Goal: Task Accomplishment & Management: Manage account settings

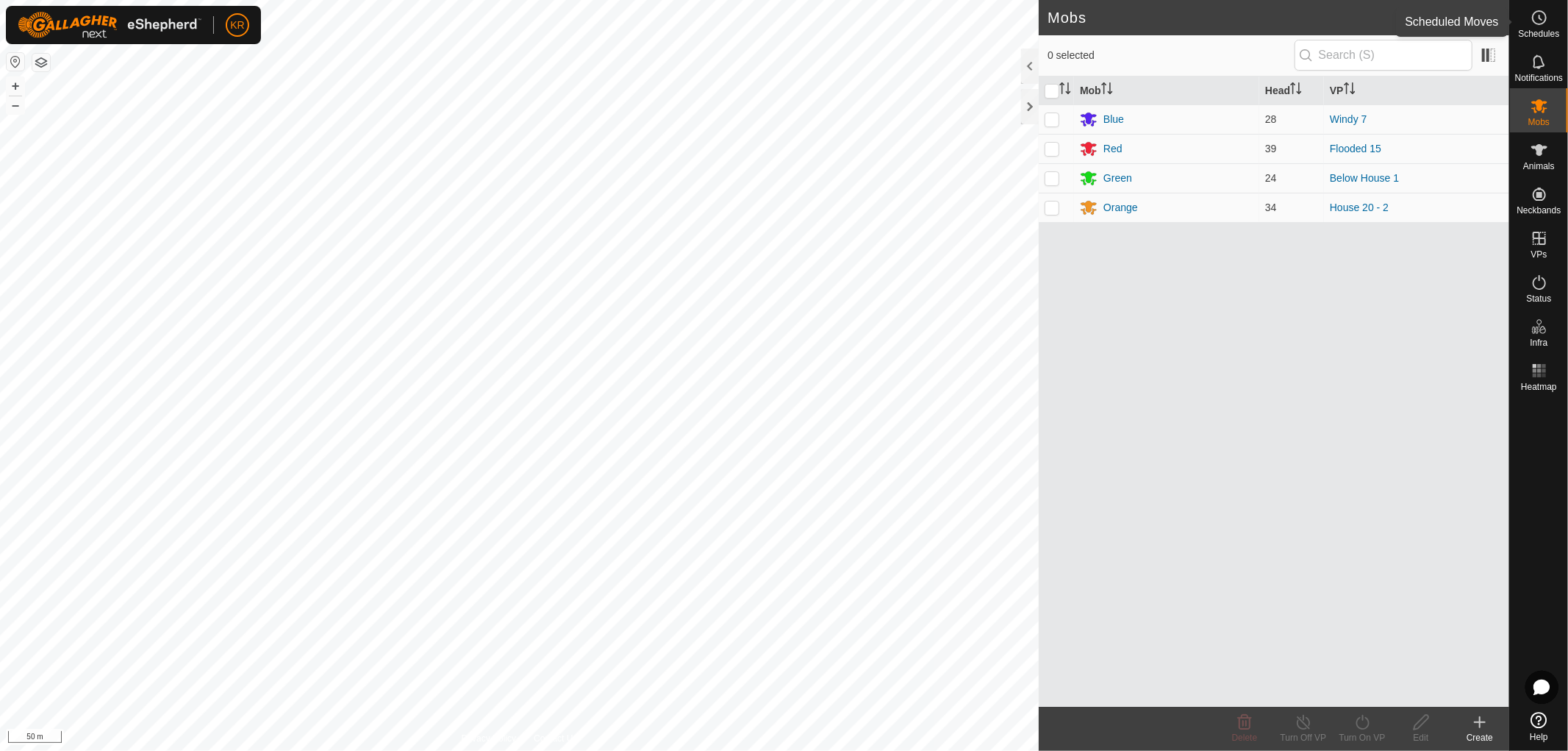
click at [1544, 17] on icon at bounding box center [1539, 18] width 18 height 18
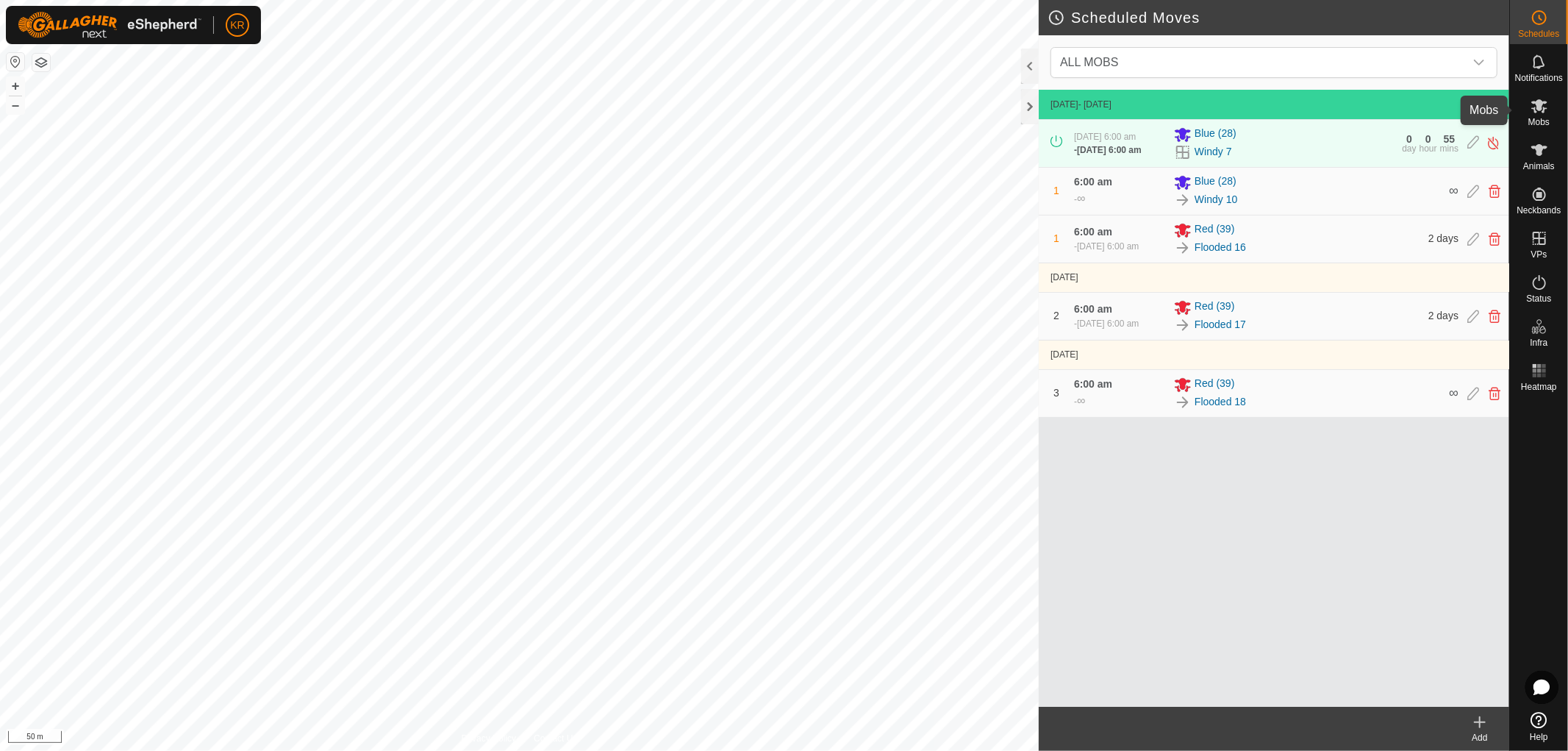
click at [1537, 116] on es-mob-svg-icon at bounding box center [1539, 106] width 27 height 24
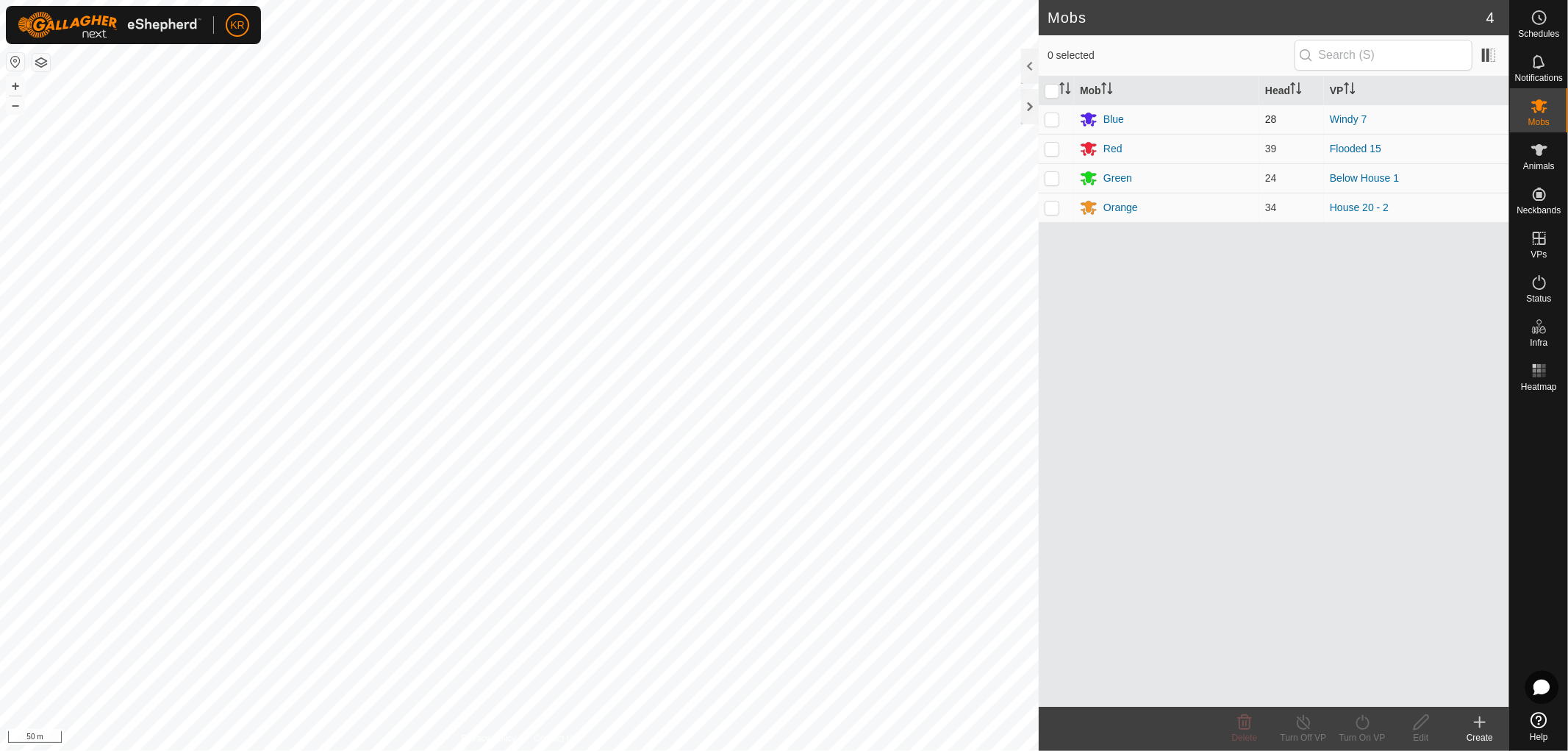
click at [1052, 118] on p-checkbox at bounding box center [1051, 119] width 15 height 12
checkbox input "true"
click at [1362, 717] on icon at bounding box center [1361, 722] width 13 height 15
click at [1358, 688] on link "Now" at bounding box center [1406, 689] width 146 height 29
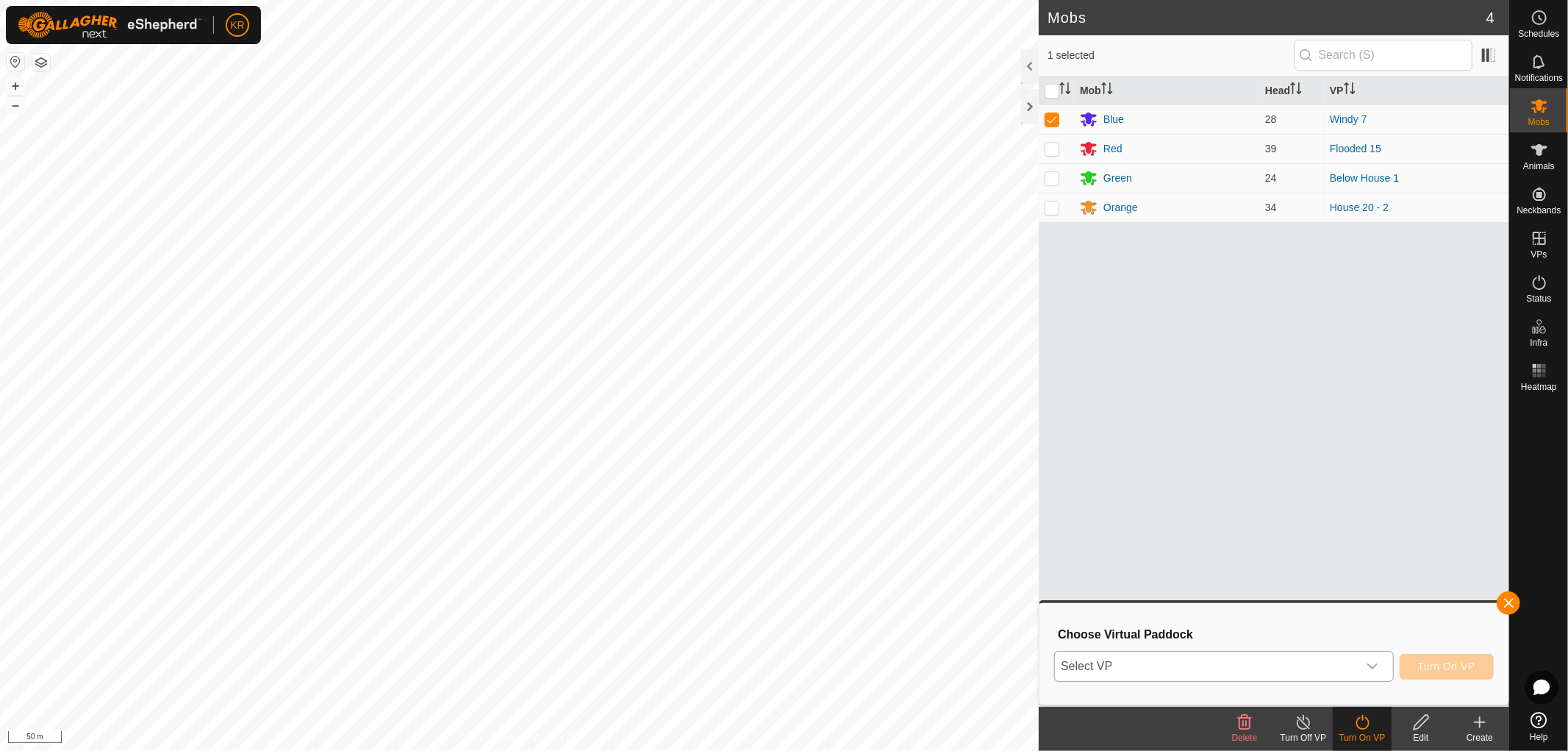
click at [1367, 662] on icon "dropdown trigger" at bounding box center [1372, 666] width 12 height 12
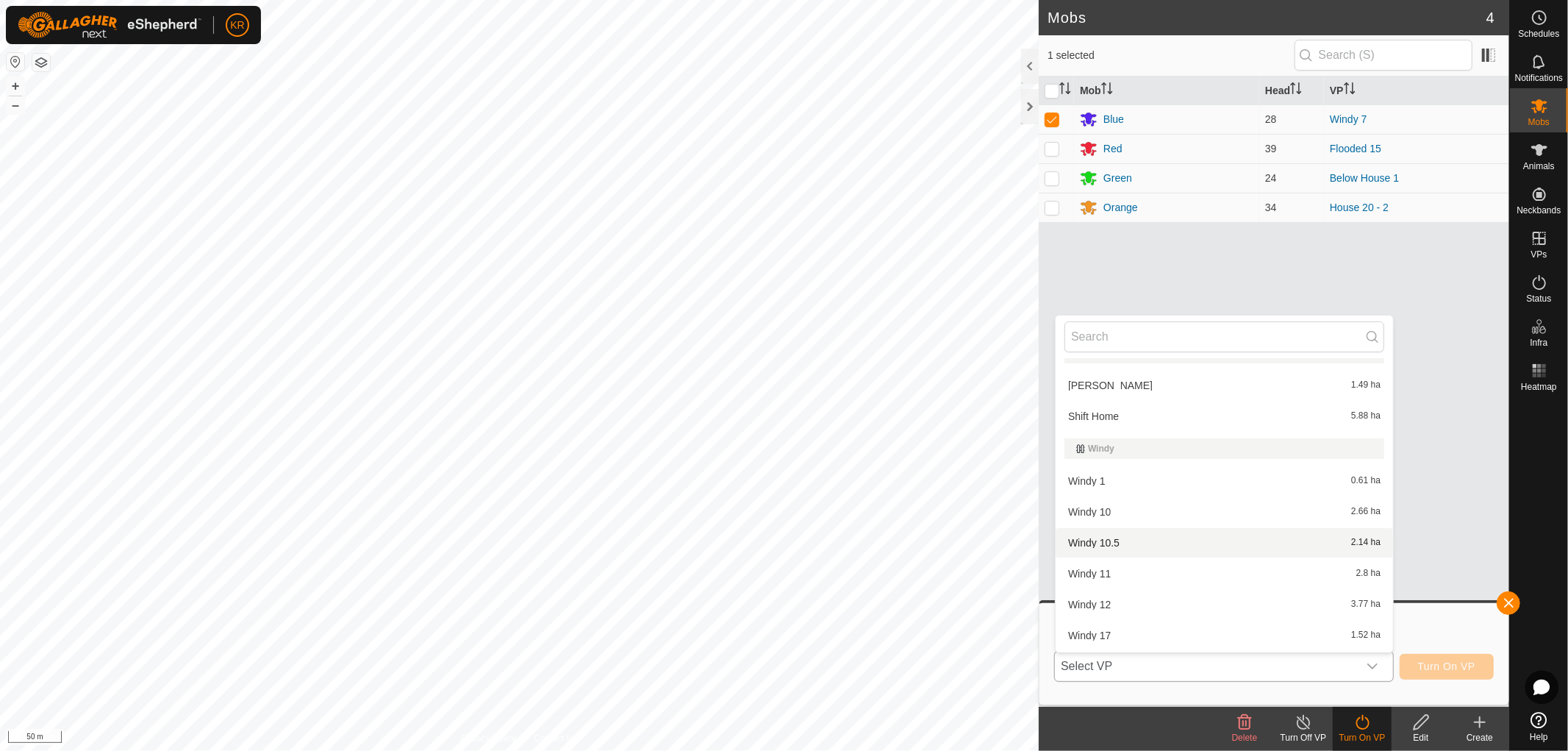
scroll to position [1466, 0]
click at [1128, 559] on li "Windy 11 2.8 ha" at bounding box center [1224, 572] width 337 height 29
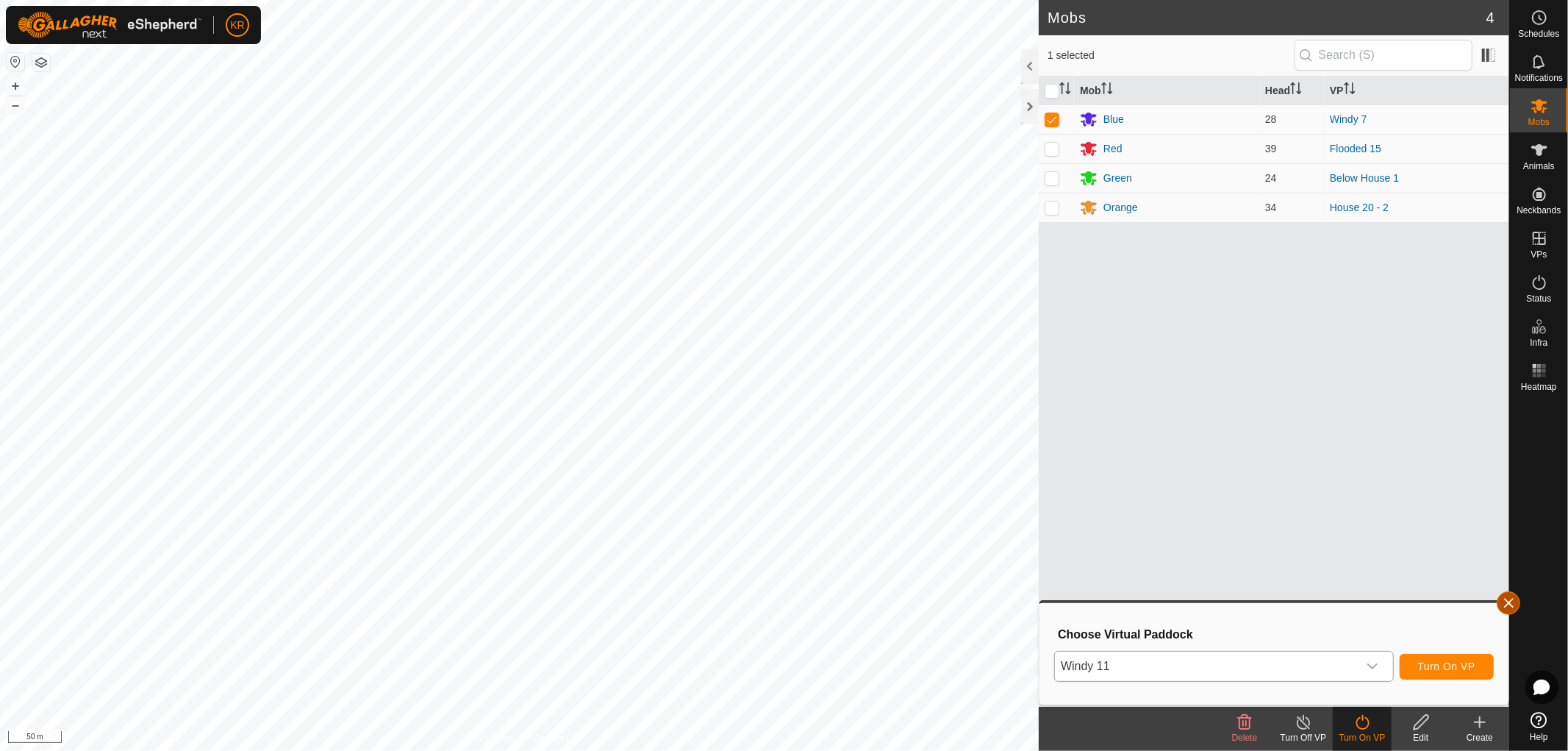
click at [1508, 596] on button "button" at bounding box center [1508, 603] width 24 height 24
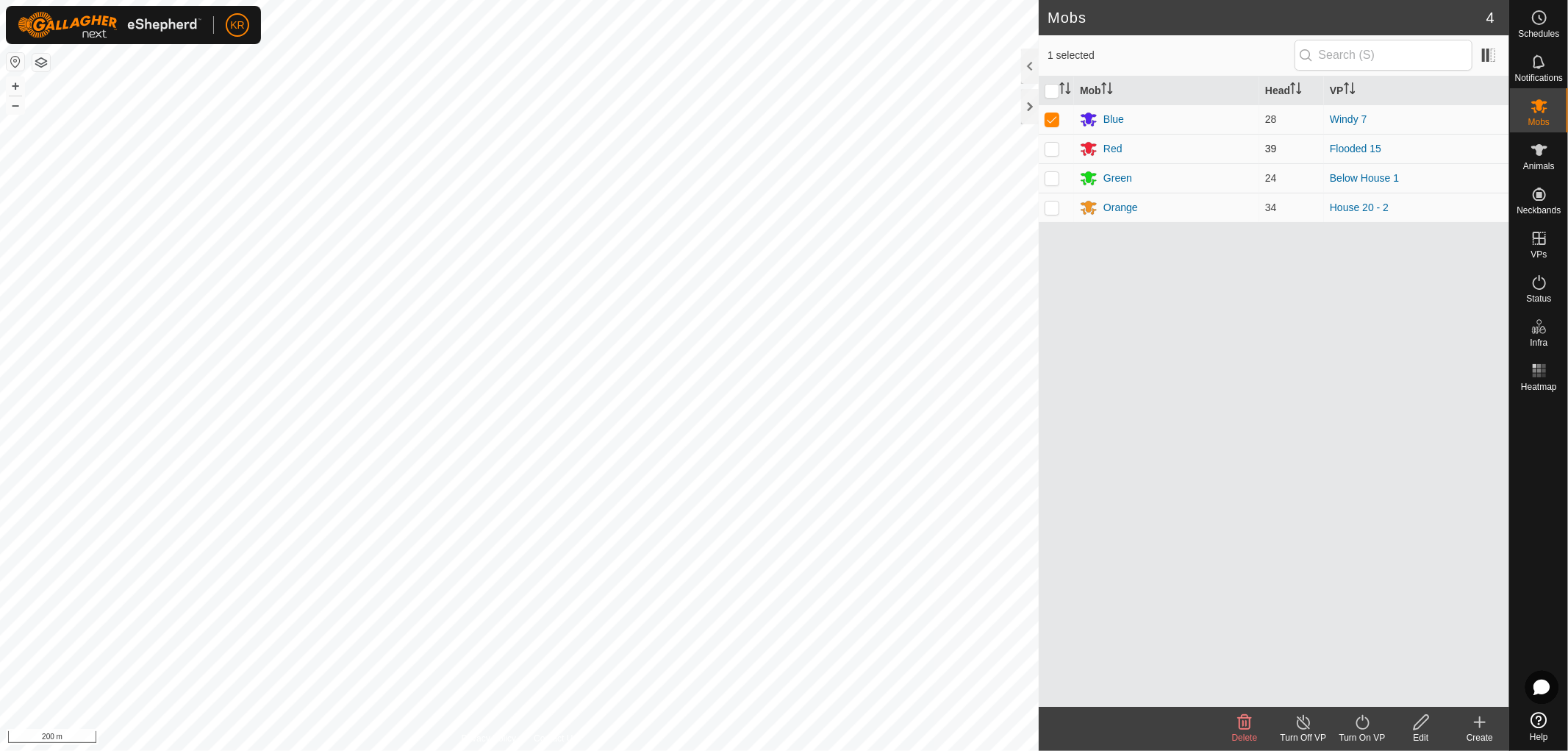
click at [1052, 141] on td at bounding box center [1055, 148] width 35 height 29
click at [1055, 142] on td at bounding box center [1055, 148] width 35 height 29
checkbox input "false"
click at [1055, 120] on p-checkbox at bounding box center [1051, 119] width 15 height 12
checkbox input "false"
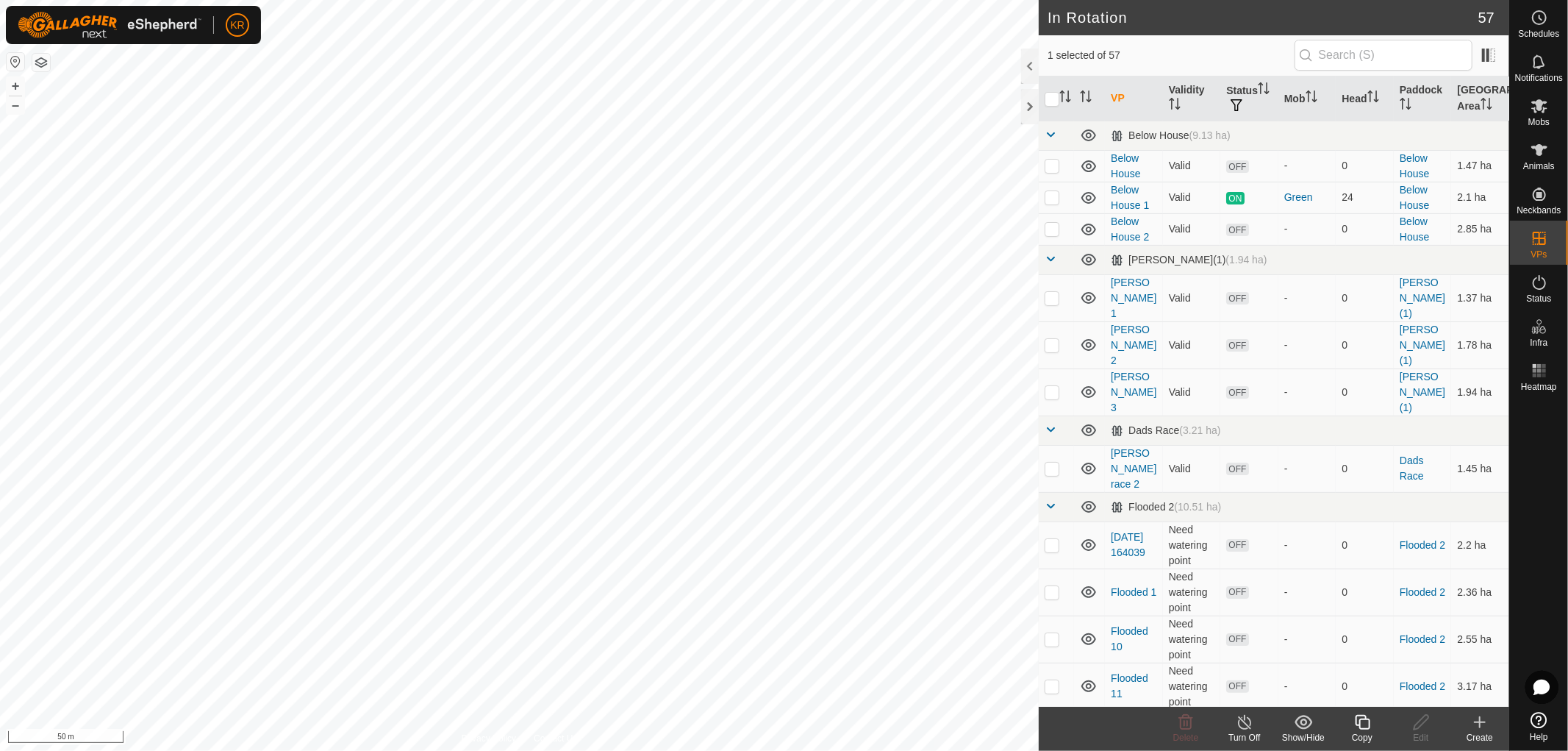
click at [1361, 721] on icon at bounding box center [1362, 722] width 18 height 18
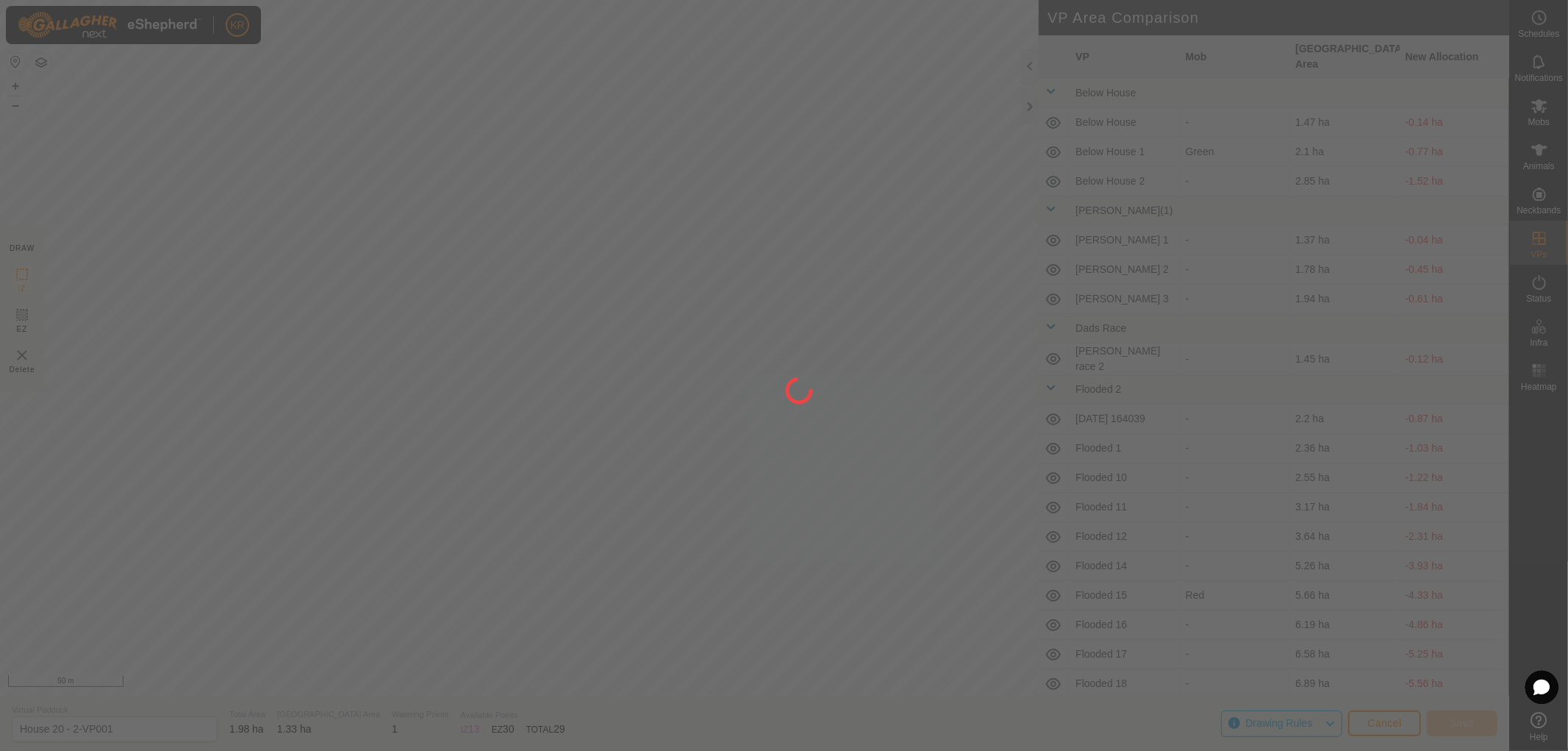
drag, startPoint x: 631, startPoint y: 595, endPoint x: 642, endPoint y: 571, distance: 26.4
click at [642, 571] on div at bounding box center [784, 376] width 1568 height 751
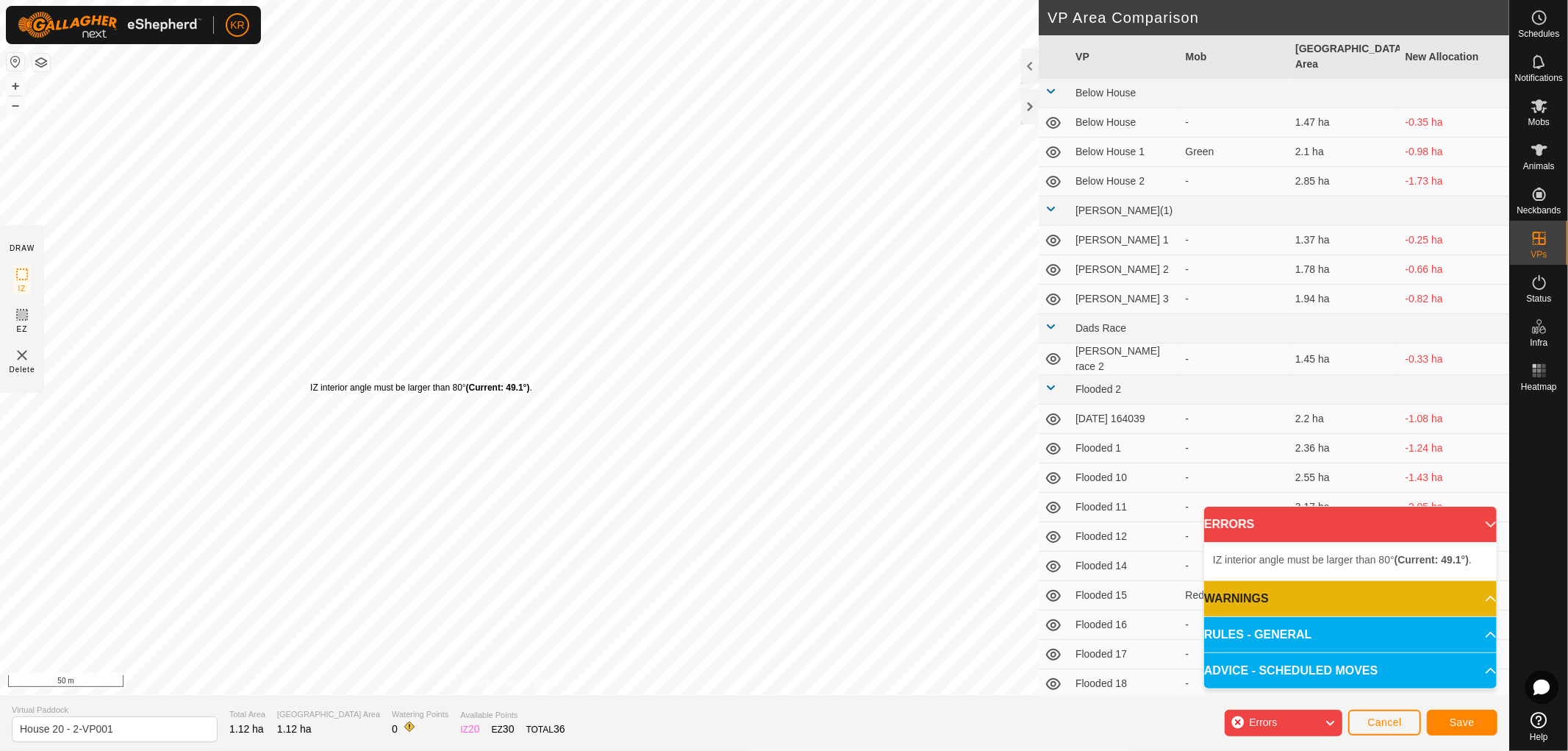
click at [310, 380] on div "IZ interior angle must be larger than 80° (Current: 49.1°) ." at bounding box center [421, 386] width 222 height 13
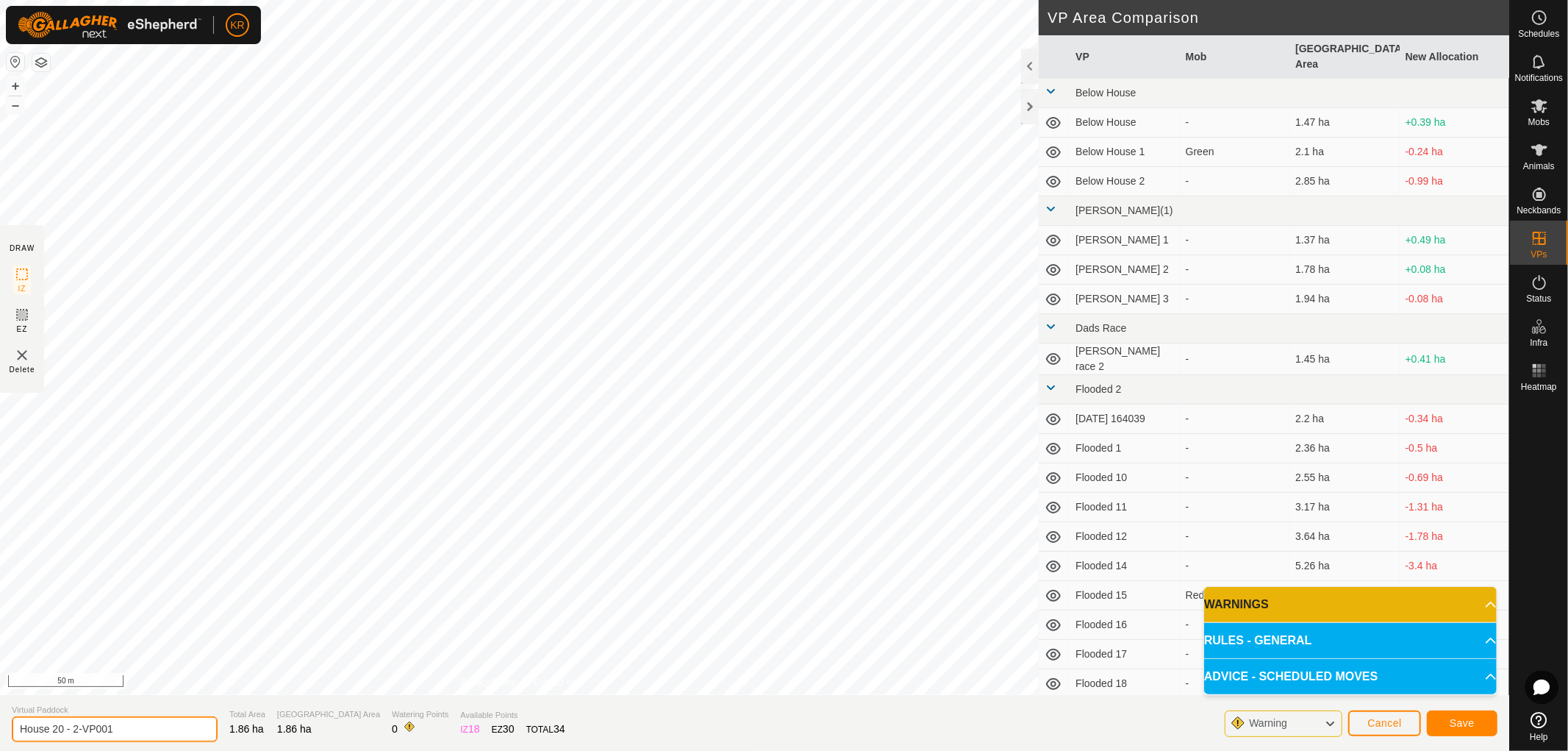
click at [125, 722] on input "House 20 - 2-VP001" at bounding box center [115, 729] width 206 height 26
type input "House 20 - 3"
click at [1456, 712] on button "Save" at bounding box center [1461, 723] width 71 height 26
